Goal: Transaction & Acquisition: Purchase product/service

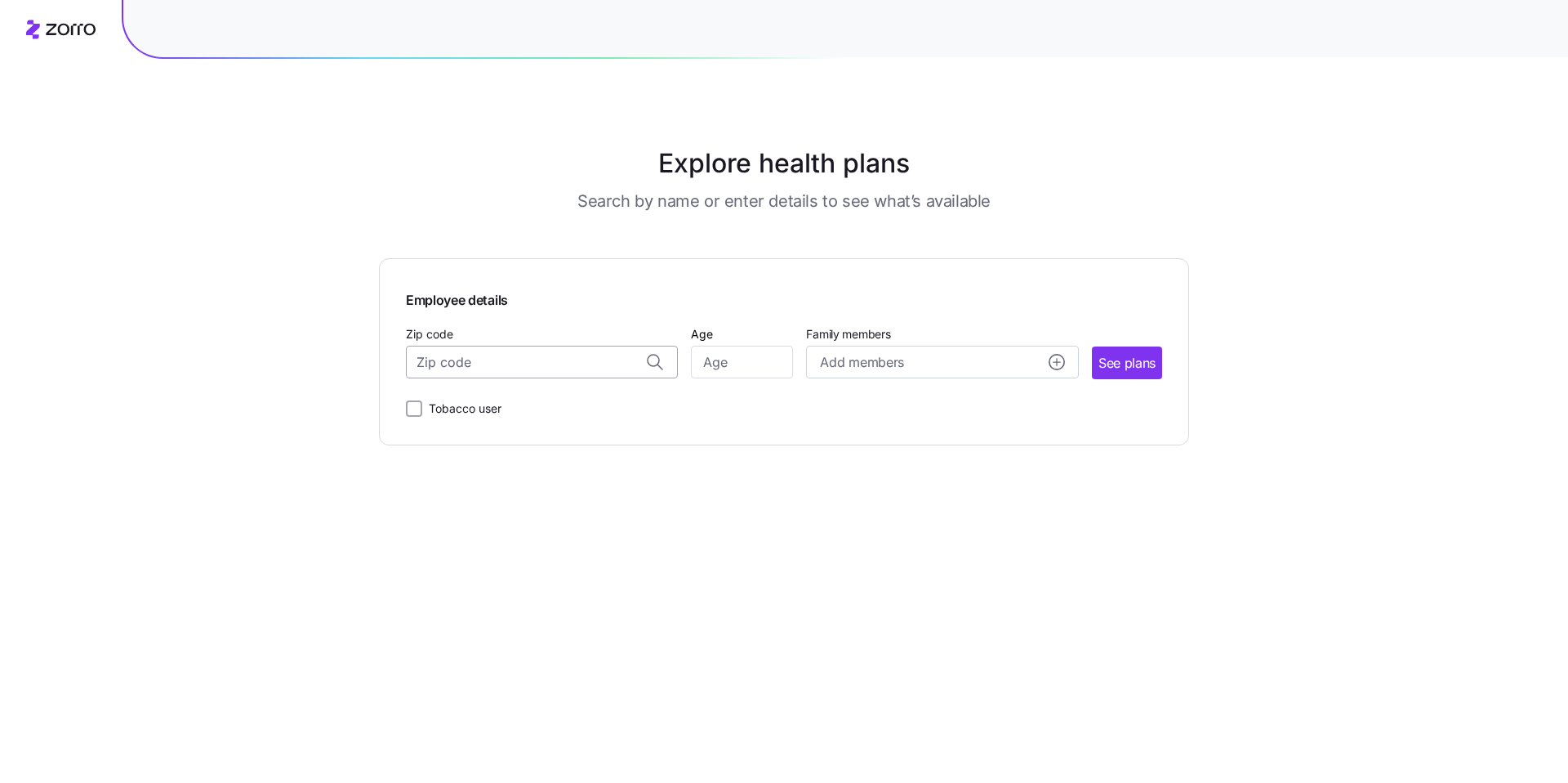
click at [481, 361] on input "Zip code" at bounding box center [542, 362] width 272 height 33
click at [560, 403] on span "17062, [GEOGRAPHIC_DATA], [GEOGRAPHIC_DATA]" at bounding box center [539, 404] width 228 height 21
click at [450, 365] on input "17062, [GEOGRAPHIC_DATA], [GEOGRAPHIC_DATA]" at bounding box center [542, 362] width 272 height 33
drag, startPoint x: 458, startPoint y: 358, endPoint x: 373, endPoint y: 356, distance: 85.0
click at [373, 356] on div "Explore health plans Search by name or enter details to see what’s available Em…" at bounding box center [784, 391] width 1568 height 783
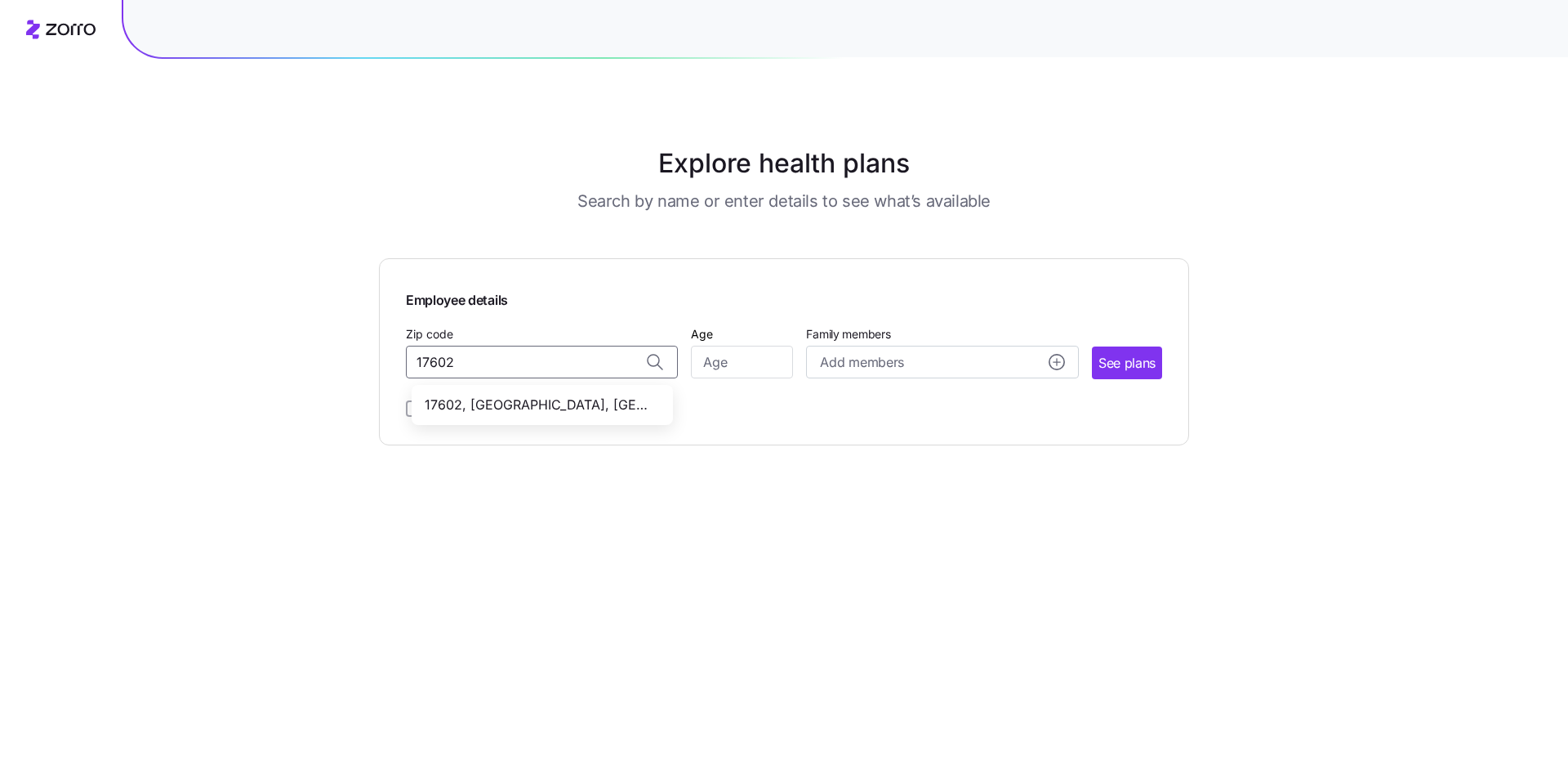
click at [554, 401] on span "17602, [GEOGRAPHIC_DATA], [GEOGRAPHIC_DATA]" at bounding box center [539, 404] width 228 height 21
type input "17602, [GEOGRAPHIC_DATA], [GEOGRAPHIC_DATA]"
click at [731, 368] on input "Age" at bounding box center [742, 362] width 102 height 33
type input "35"
click at [1138, 363] on span "See plans" at bounding box center [1127, 363] width 57 height 21
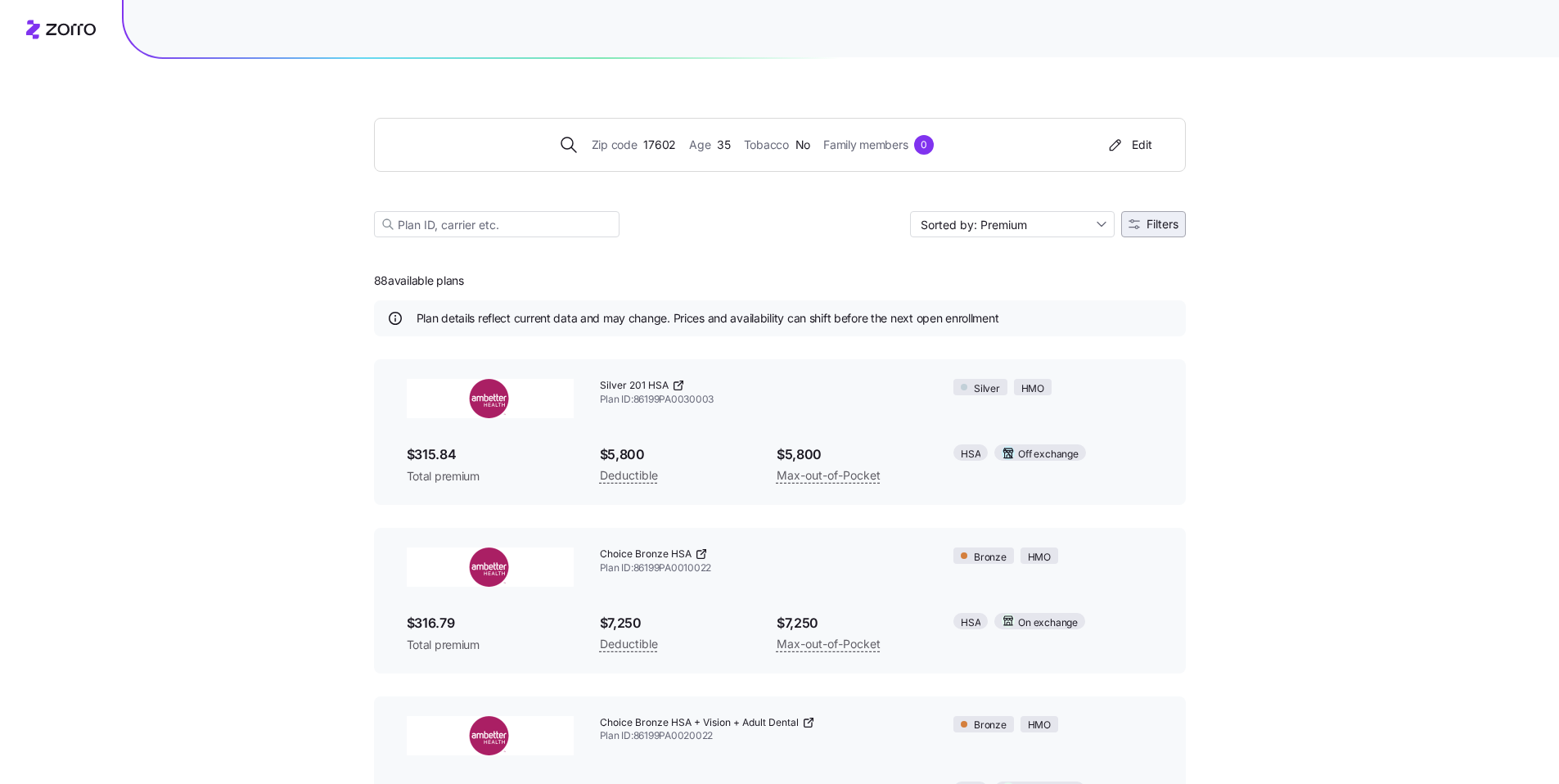
click at [1154, 224] on span "Filters" at bounding box center [1162, 224] width 32 height 12
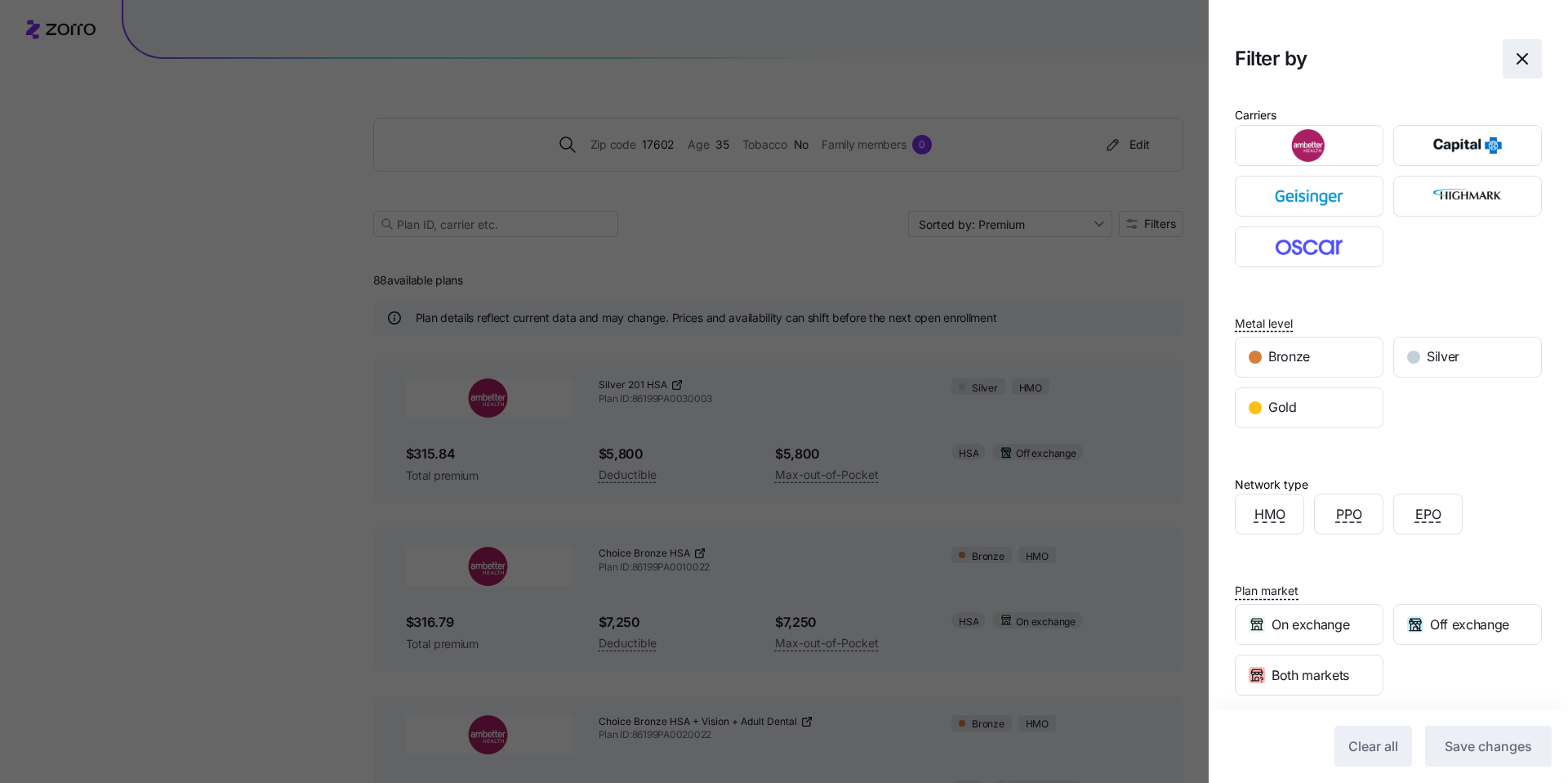
click at [1513, 64] on icon "button" at bounding box center [1523, 59] width 20 height 20
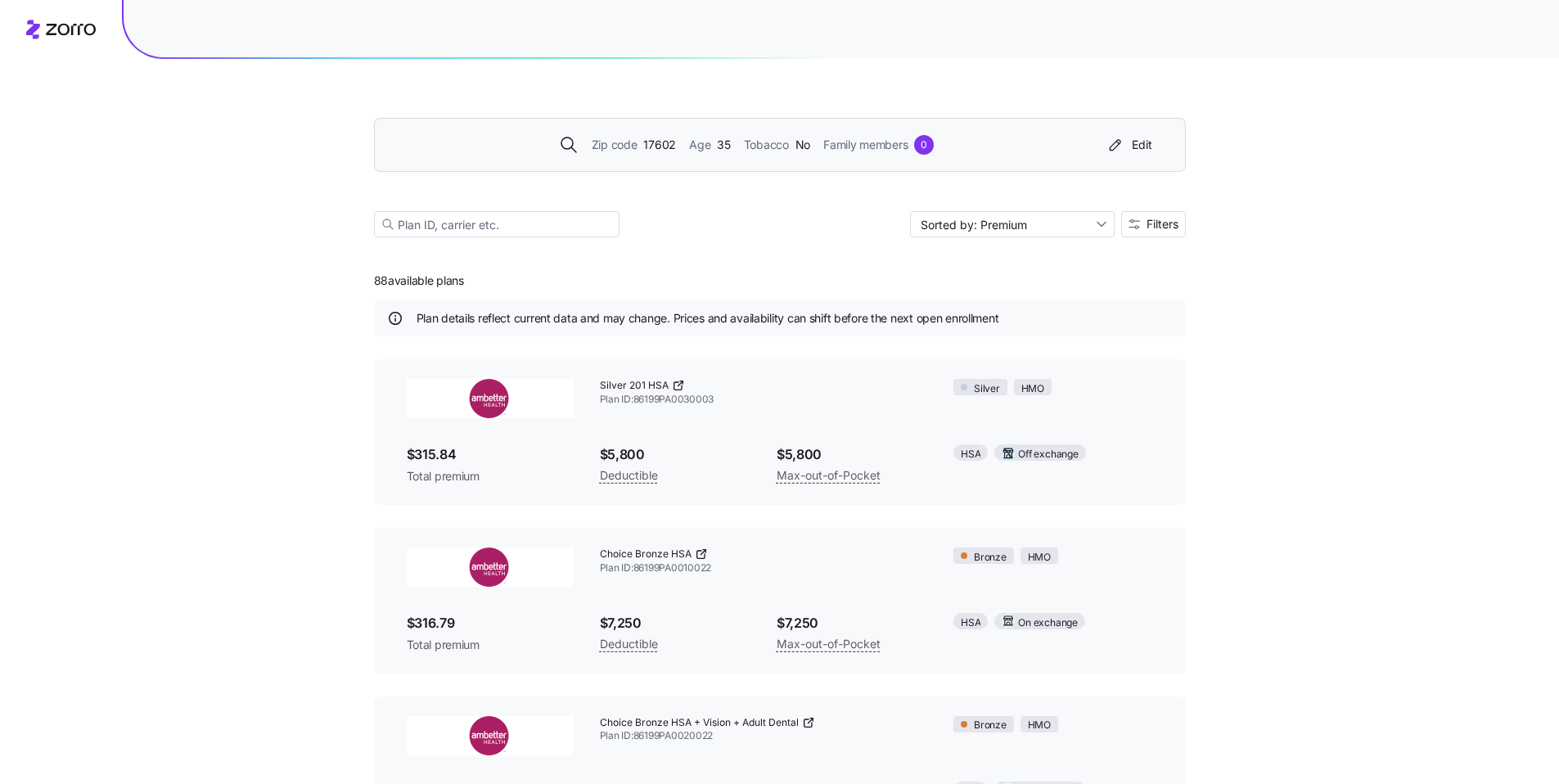
click at [720, 143] on span "35" at bounding box center [723, 145] width 13 height 18
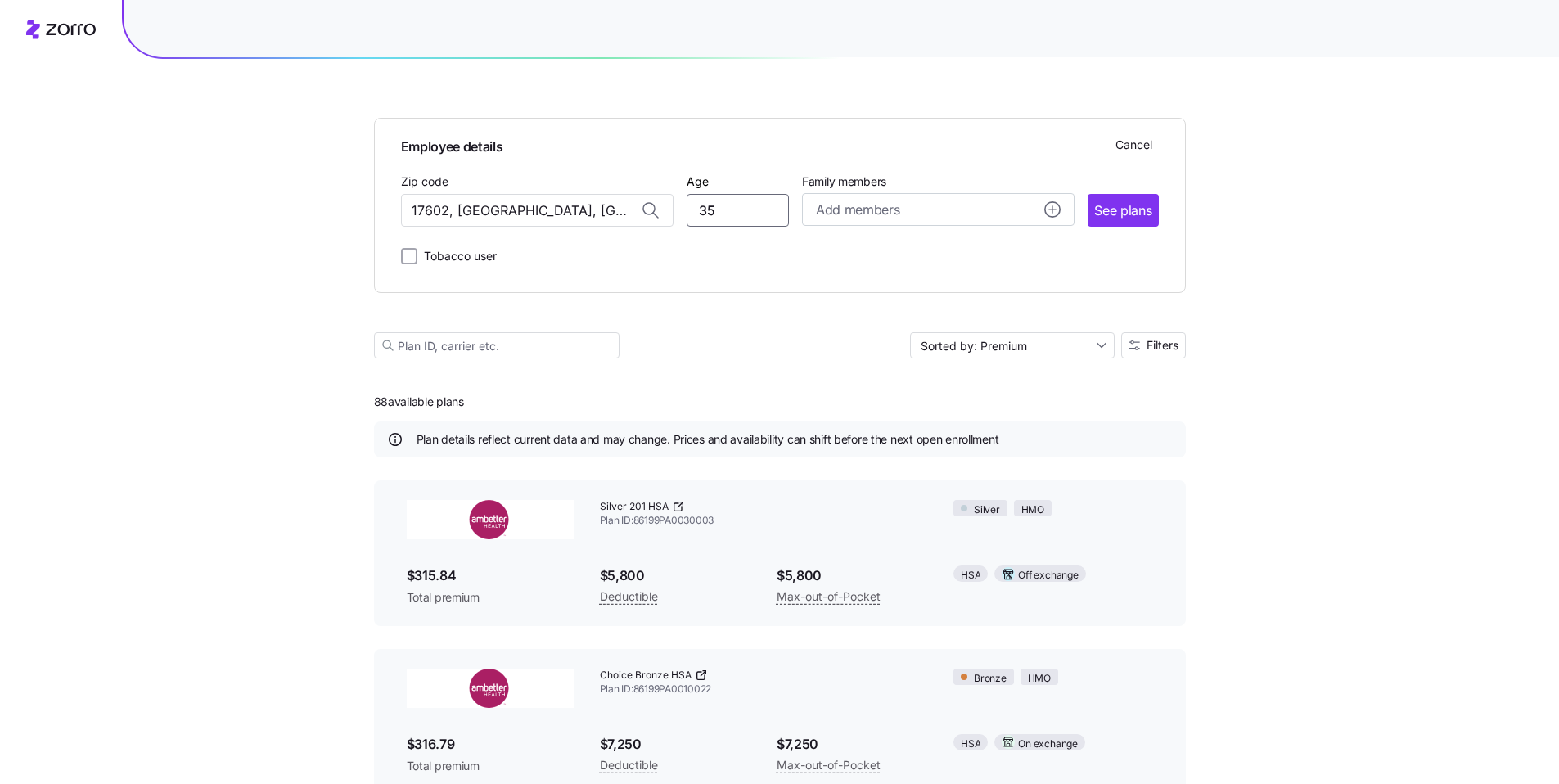
drag, startPoint x: 713, startPoint y: 208, endPoint x: 673, endPoint y: 203, distance: 40.3
click at [673, 203] on div "Zip code 17602, [GEOGRAPHIC_DATA], [GEOGRAPHIC_DATA] Age [DEMOGRAPHIC_DATA] Fam…" at bounding box center [780, 198] width 758 height 55
type input "63"
click at [1104, 212] on span "See plans" at bounding box center [1123, 211] width 57 height 21
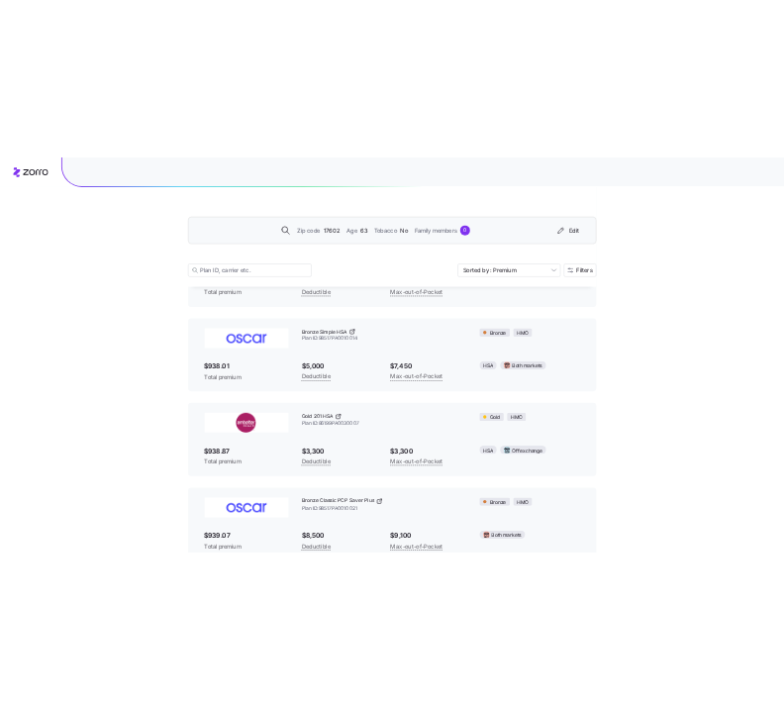
scroll to position [1474, 0]
